Goal: Complete application form

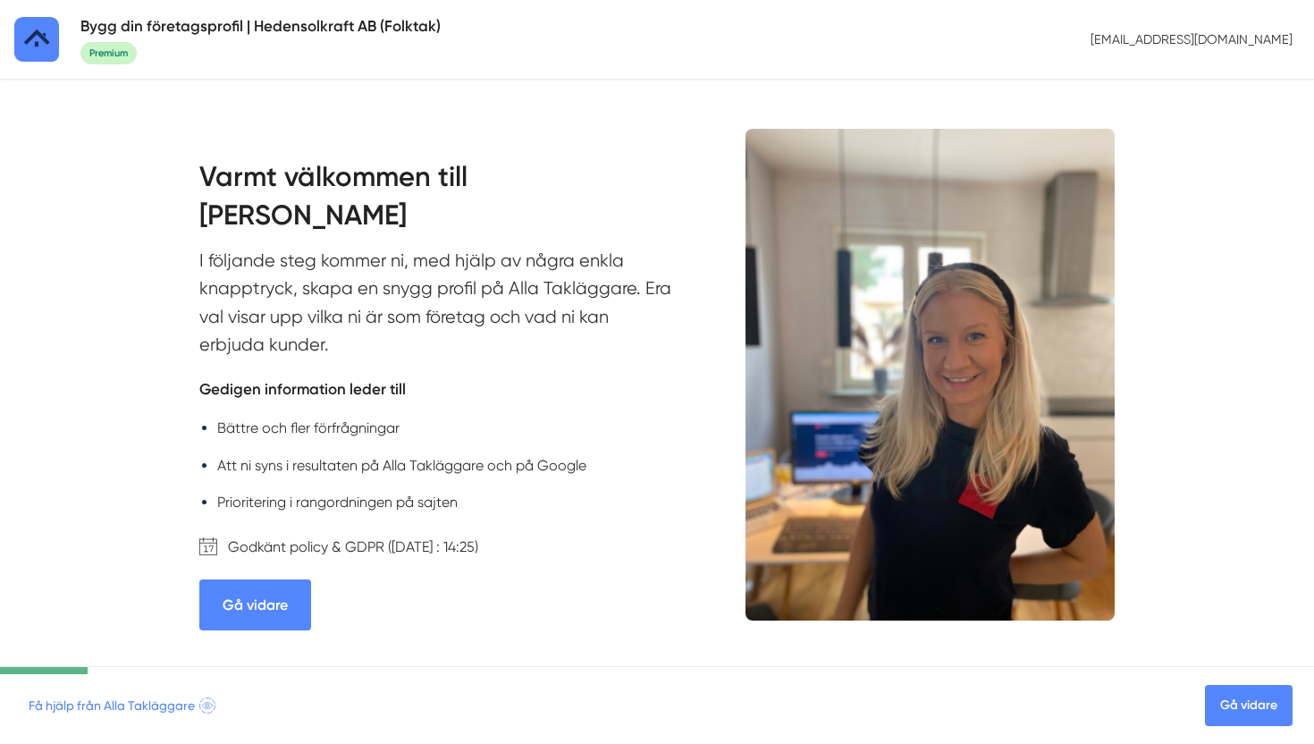
click at [266, 616] on link "Gå vidare" at bounding box center [255, 604] width 112 height 51
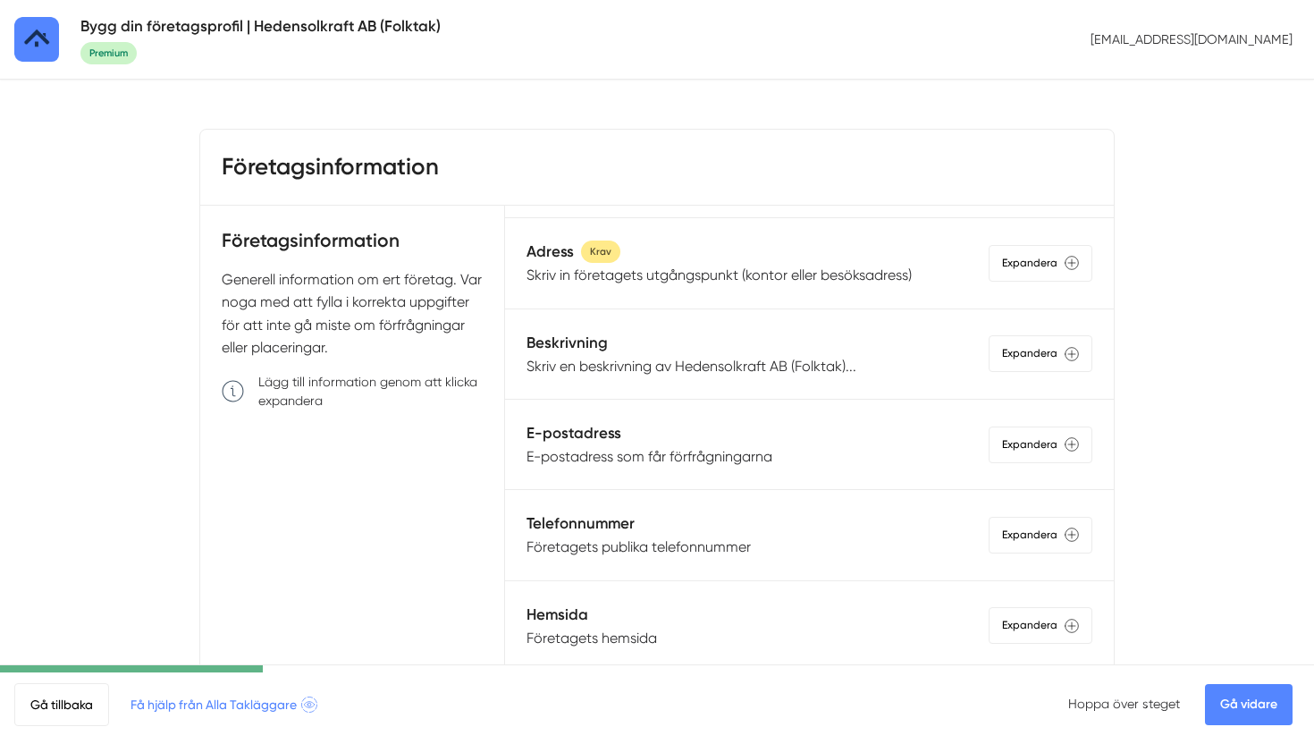
scroll to position [179, 0]
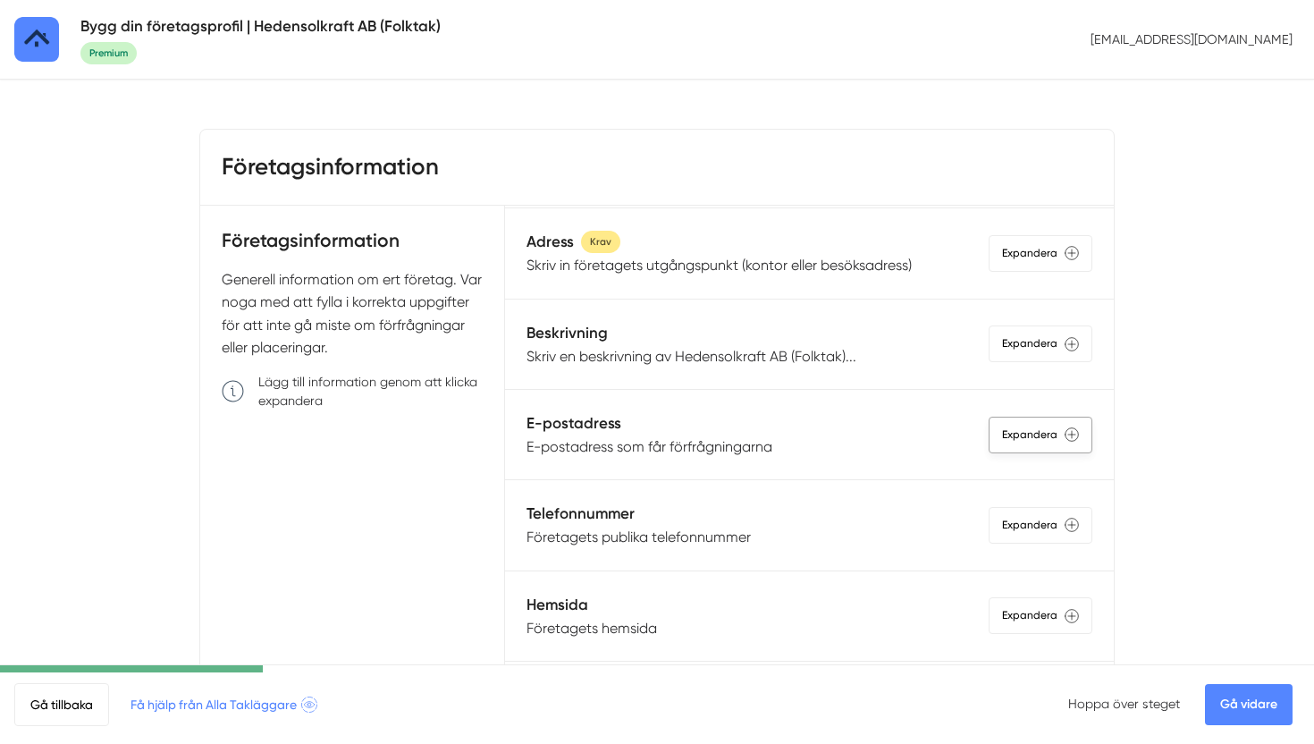
click at [1011, 446] on div "Expandera" at bounding box center [1041, 435] width 104 height 37
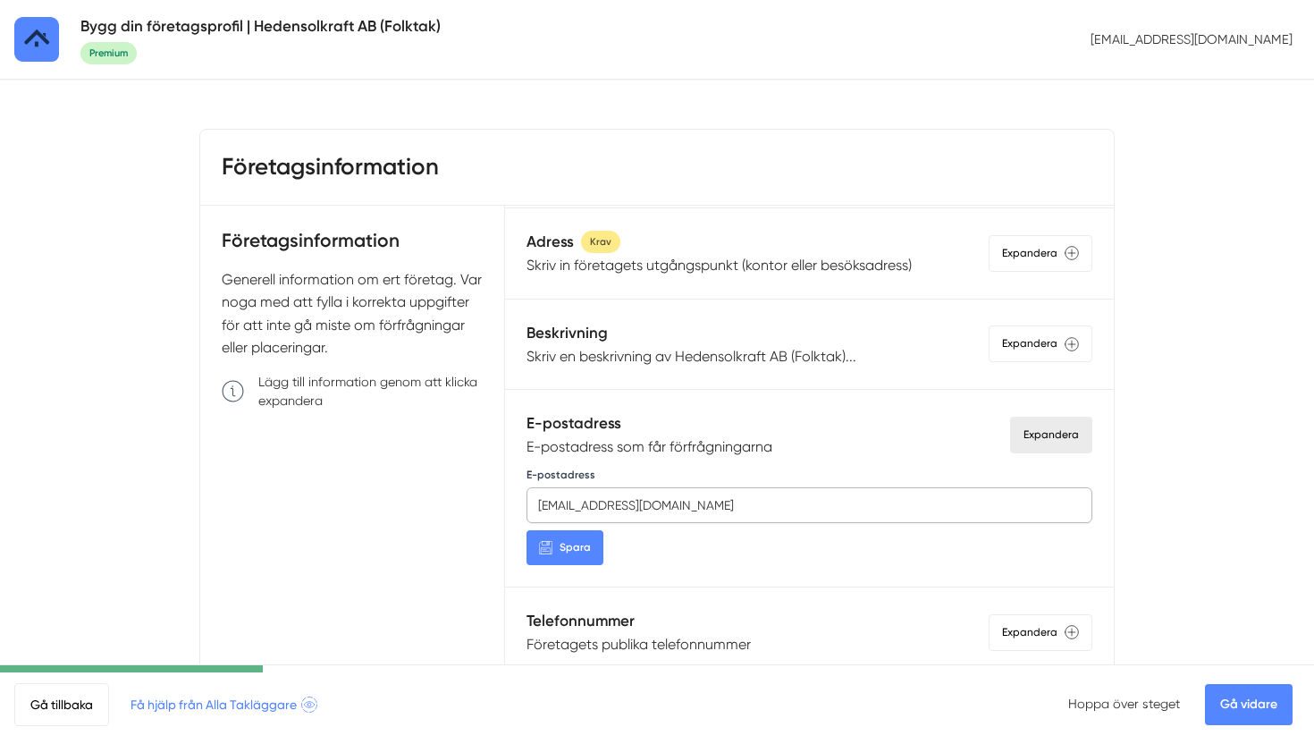
click at [685, 506] on input "[EMAIL_ADDRESS][DOMAIN_NAME]" at bounding box center [810, 505] width 566 height 36
paste input "info@dmwbygg.se"
type input "info@dmwbygg.se"
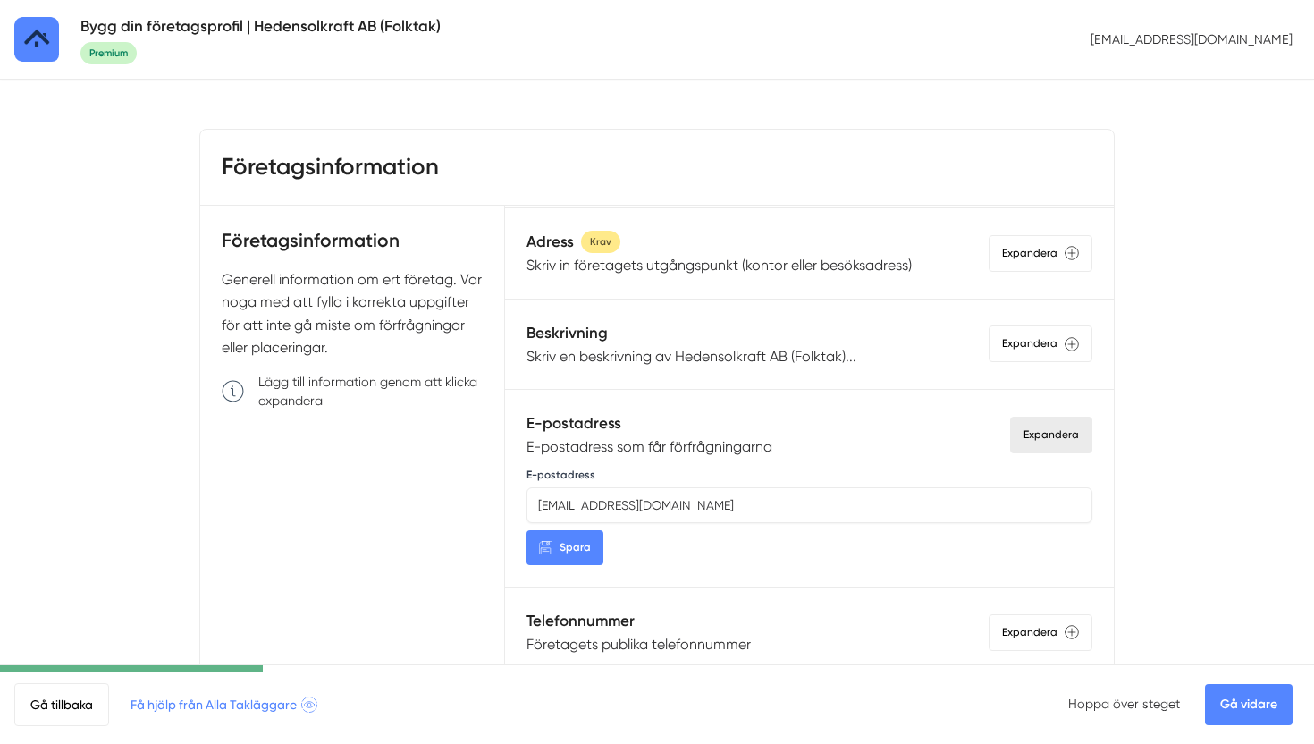
click at [570, 547] on span "Spara" at bounding box center [575, 547] width 31 height 17
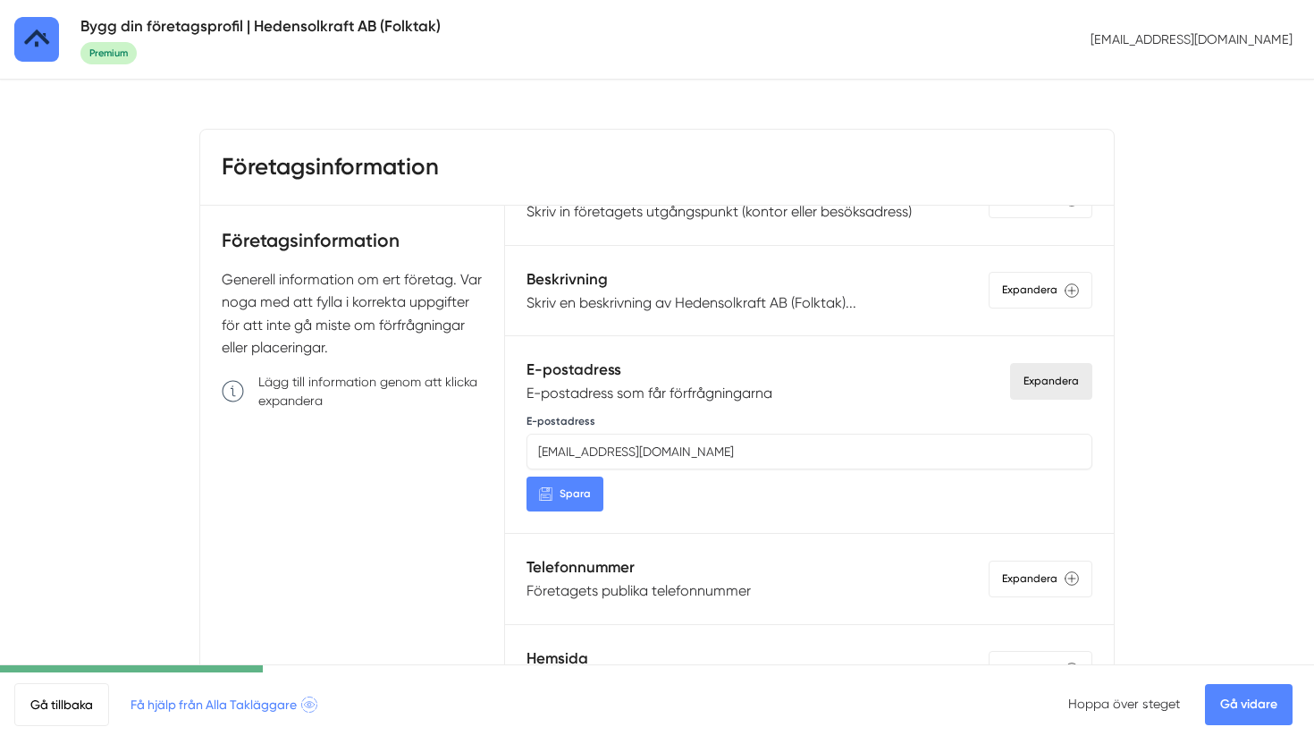
scroll to position [238, 0]
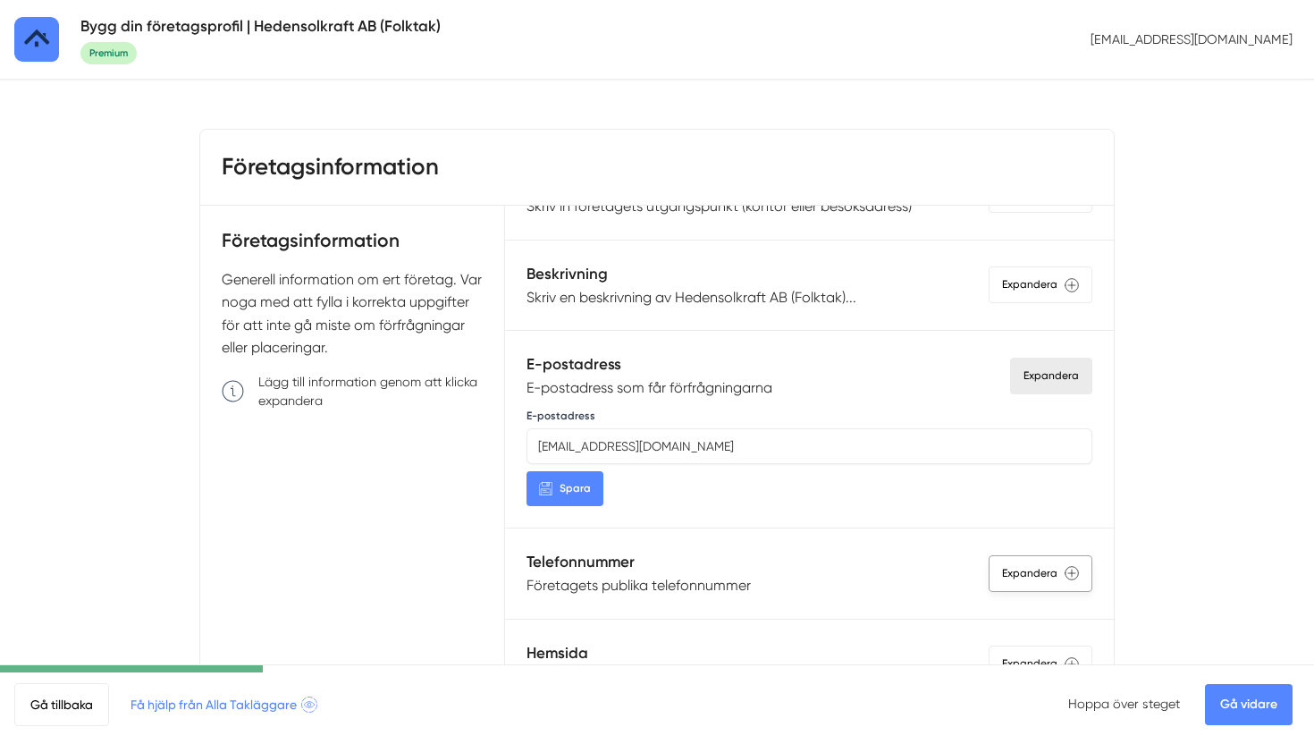
click at [1009, 578] on div "Expandera" at bounding box center [1041, 573] width 104 height 37
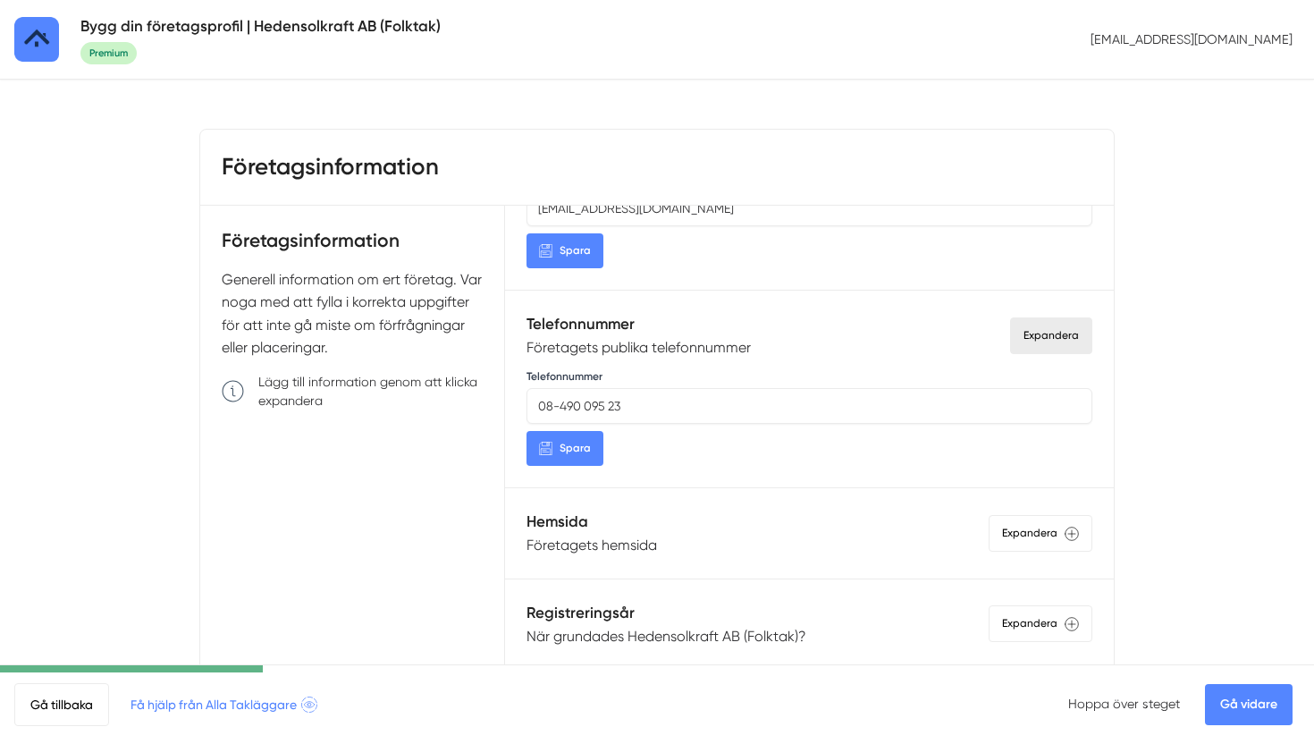
scroll to position [499, 0]
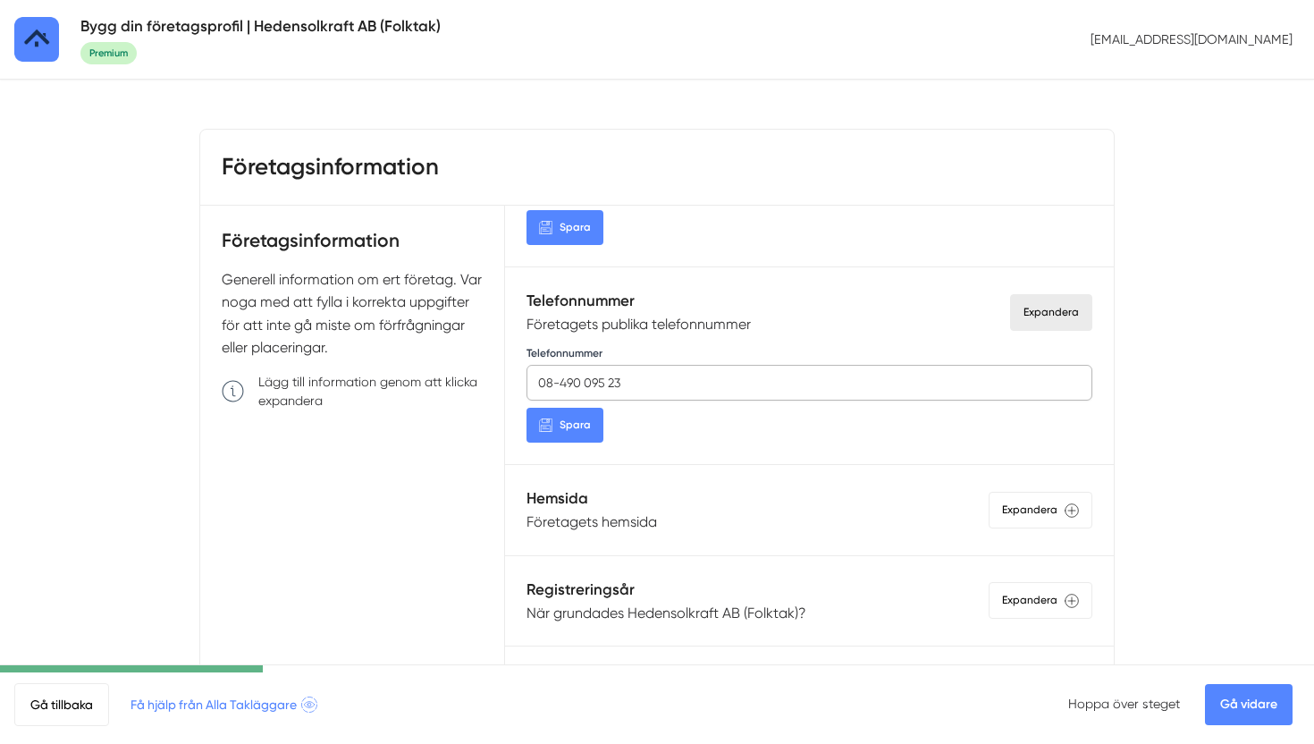
click at [653, 383] on input "08-490 095 23" at bounding box center [810, 383] width 566 height 36
paste input "73388559"
type input "0733885593"
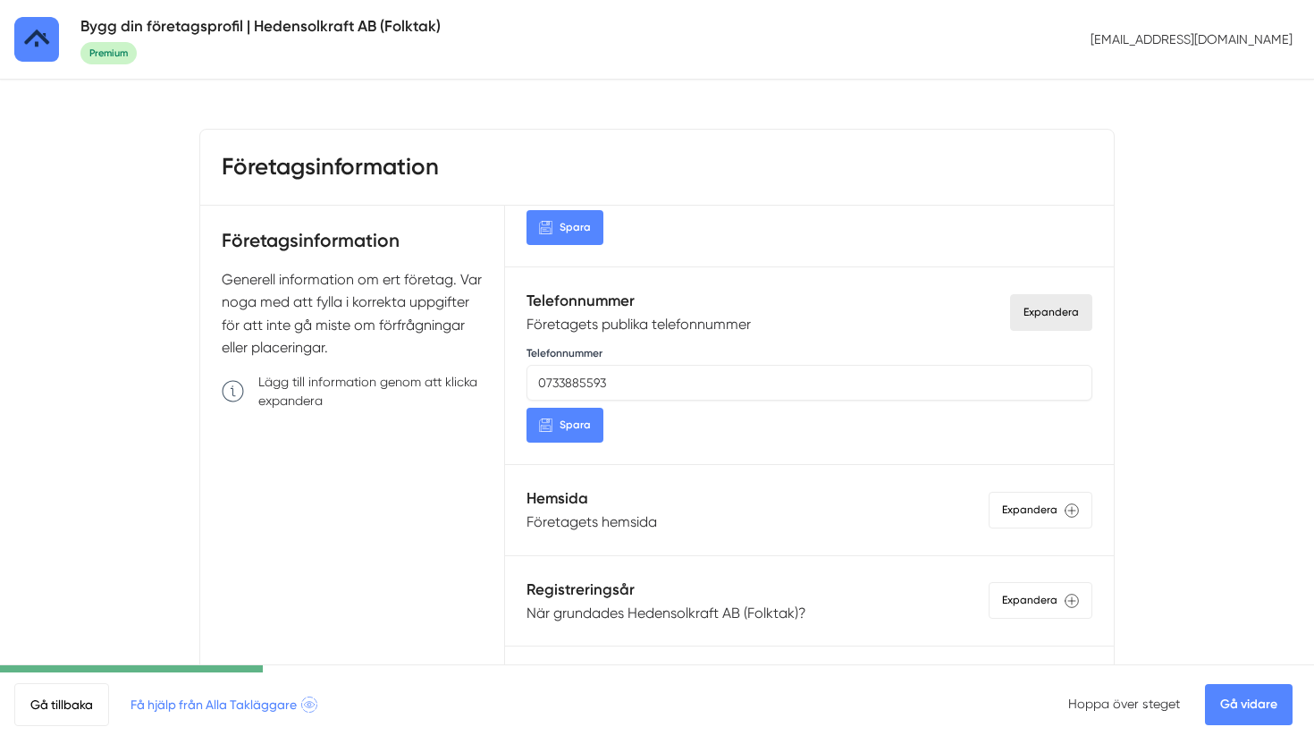
click at [577, 423] on span "Spara" at bounding box center [575, 425] width 31 height 17
click at [1242, 711] on link "Gå vidare" at bounding box center [1249, 704] width 88 height 41
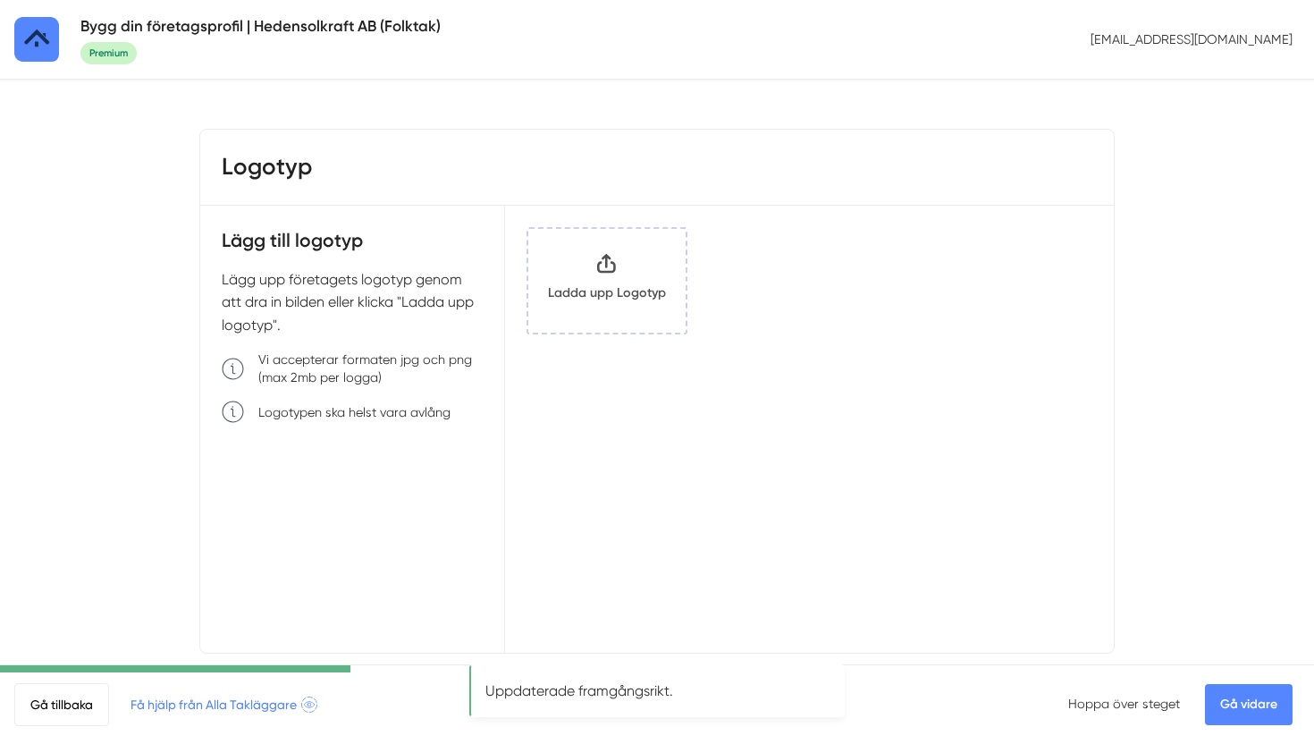
click at [1239, 704] on link "Gå vidare" at bounding box center [1249, 704] width 88 height 41
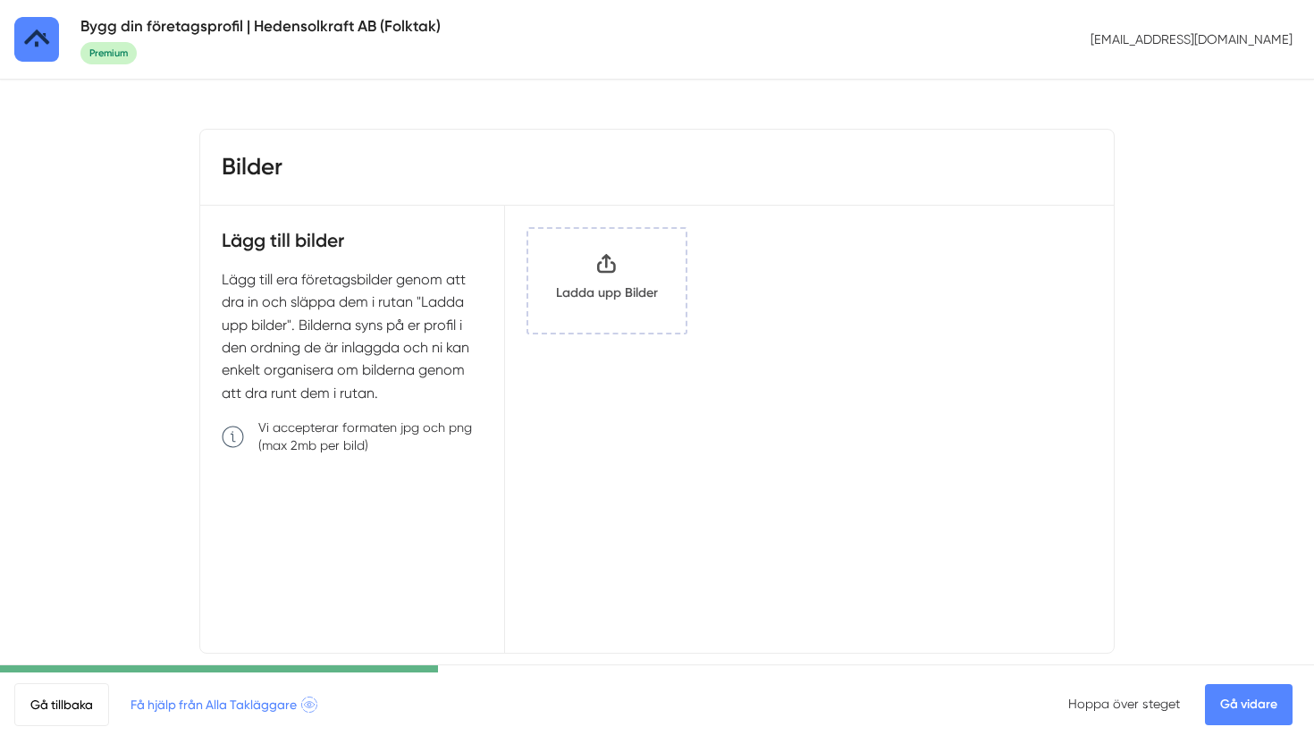
click at [1239, 704] on link "Gå vidare" at bounding box center [1249, 704] width 88 height 41
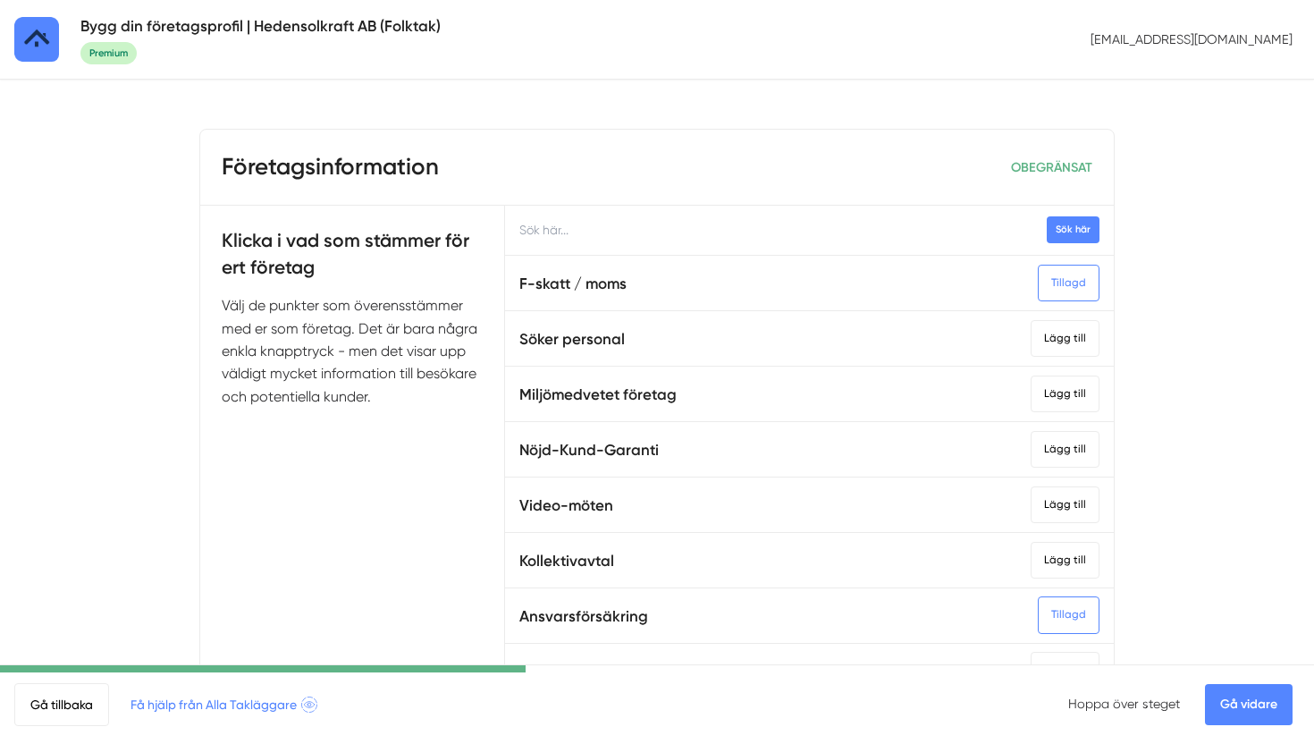
click at [1246, 709] on link "Gå vidare" at bounding box center [1249, 704] width 88 height 41
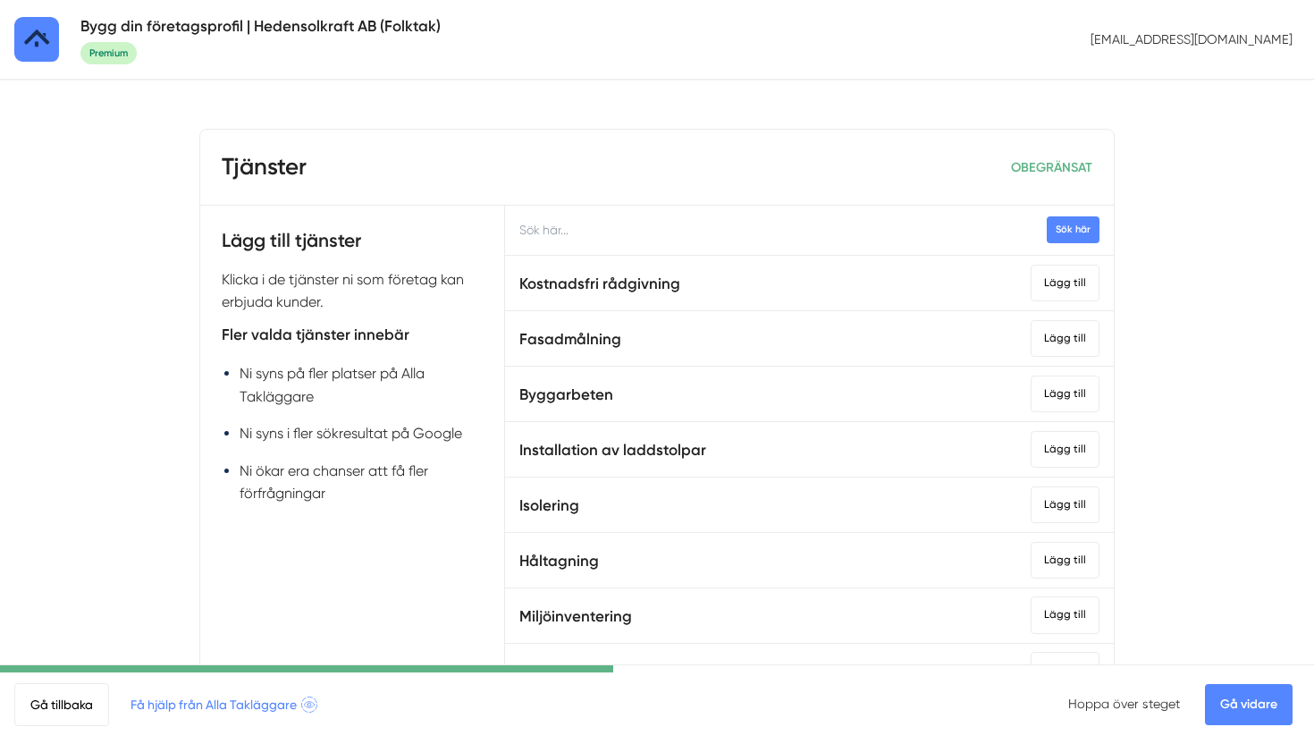
click at [645, 244] on input "text" at bounding box center [809, 230] width 609 height 49
click at [898, 201] on div "Tjänster OBEGRÄNSAT / st" at bounding box center [657, 168] width 914 height 76
click at [885, 232] on input "Städ" at bounding box center [809, 230] width 609 height 49
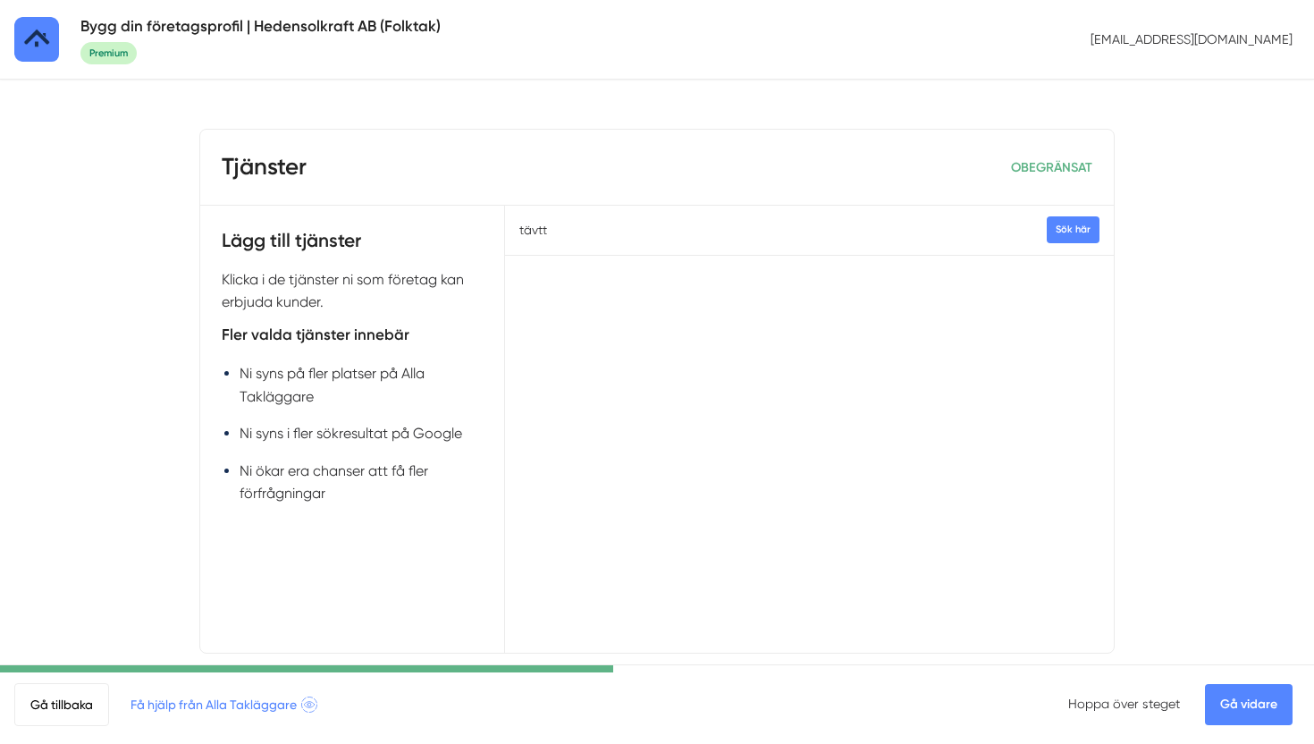
click at [886, 222] on input "tävtt" at bounding box center [809, 230] width 609 height 49
click at [1072, 219] on button "Sök här" at bounding box center [1073, 229] width 53 height 26
click at [1083, 282] on div "Lägg till" at bounding box center [1065, 283] width 69 height 37
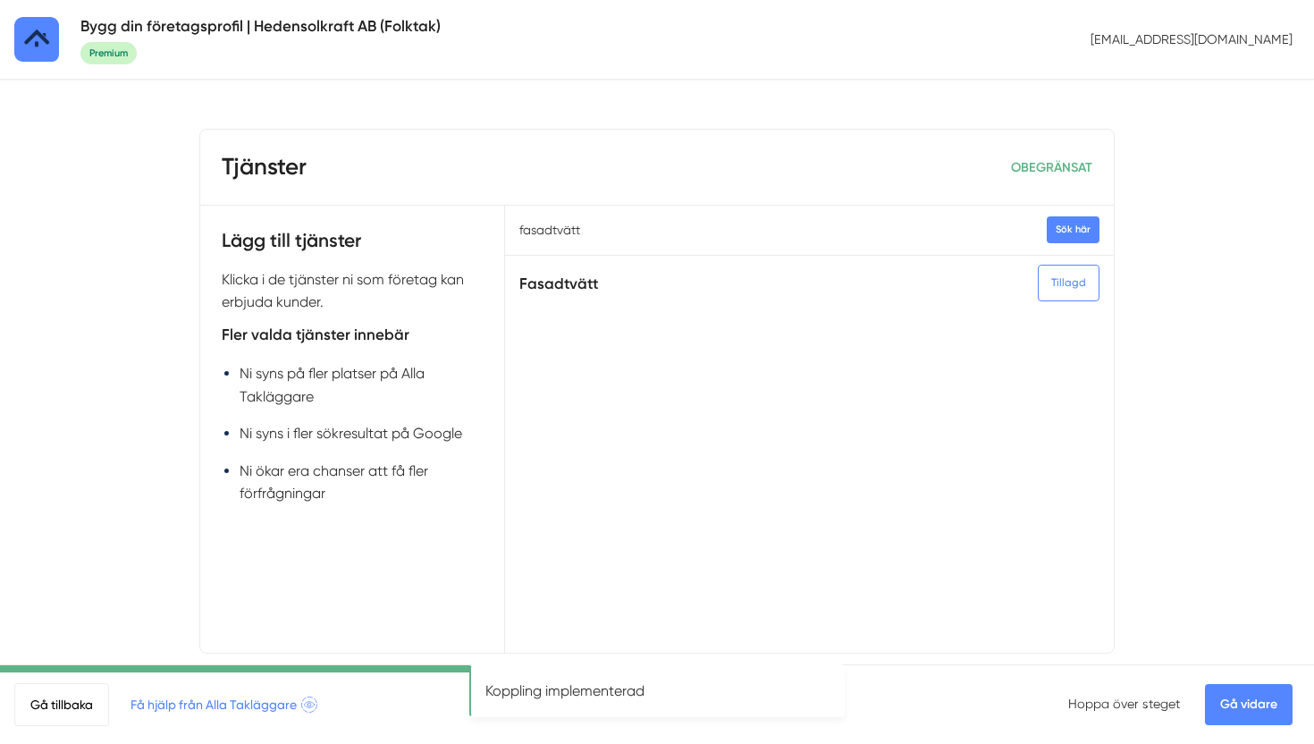
click at [766, 246] on input "fasadtvätt" at bounding box center [809, 230] width 609 height 49
click at [1066, 245] on input "Altan" at bounding box center [809, 230] width 609 height 49
click at [1068, 232] on button "Sök här" at bounding box center [1073, 229] width 53 height 26
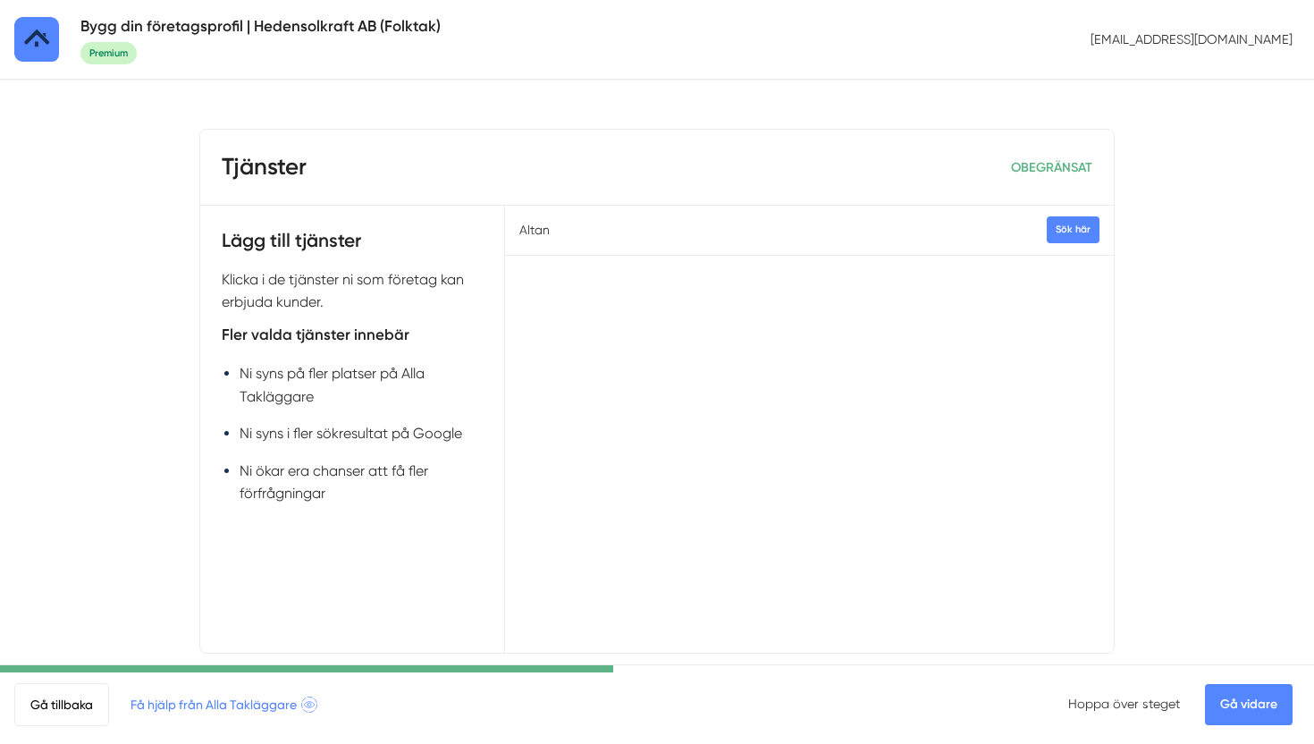
click at [1056, 237] on button "Sök här" at bounding box center [1073, 229] width 53 height 26
click at [785, 234] on input "Altan" at bounding box center [809, 230] width 609 height 49
type input "taktvätt"
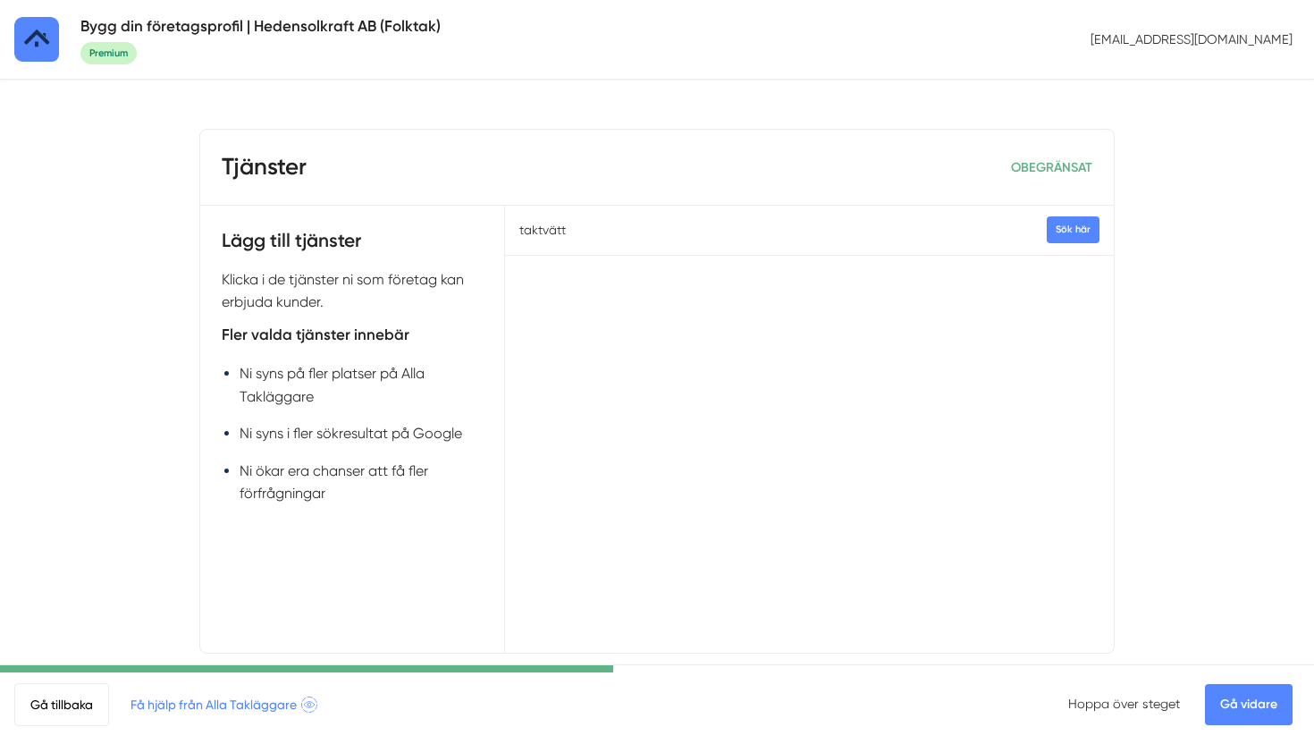
click at [1090, 232] on button "Sök här" at bounding box center [1073, 229] width 53 height 26
click at [973, 224] on input "taktvätt" at bounding box center [809, 230] width 609 height 49
type input "städ"
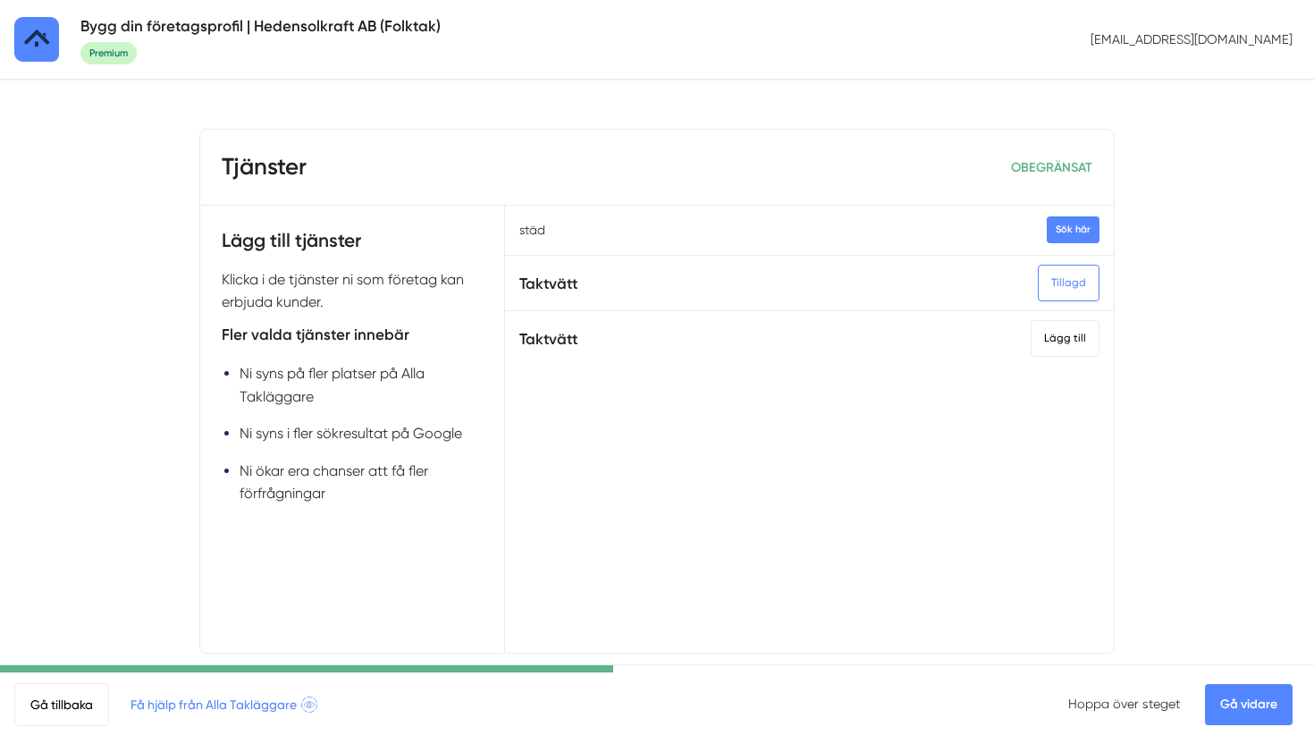
click at [1074, 238] on button "Sök här" at bounding box center [1073, 229] width 53 height 26
click at [1075, 231] on button "Sök här" at bounding box center [1073, 229] width 53 height 26
click at [1235, 705] on link "Gå vidare" at bounding box center [1249, 704] width 88 height 41
